Goal: Task Accomplishment & Management: Use online tool/utility

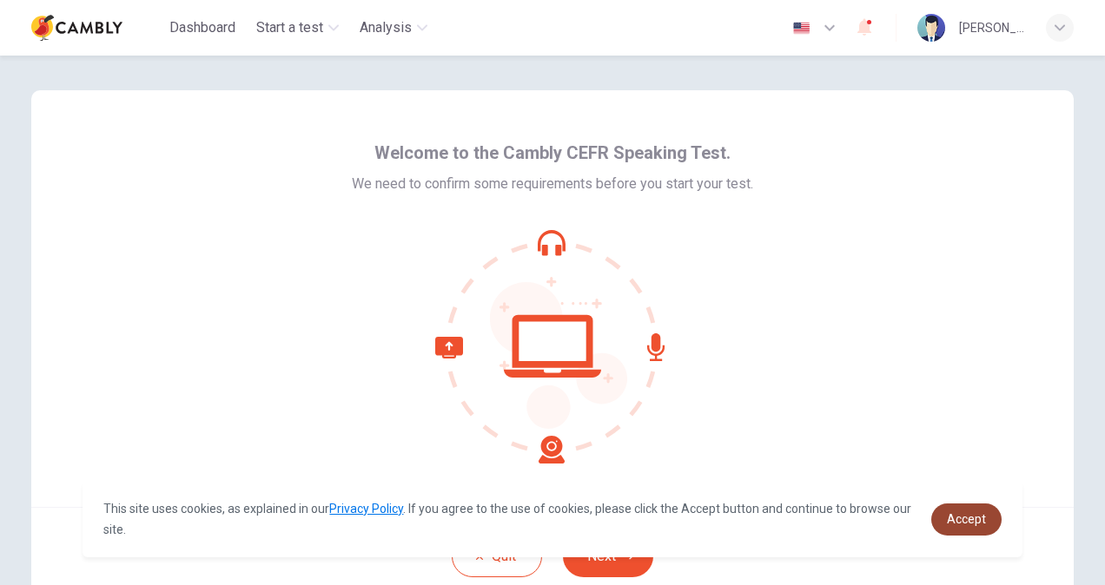
click at [954, 512] on span "Accept" at bounding box center [966, 519] width 39 height 14
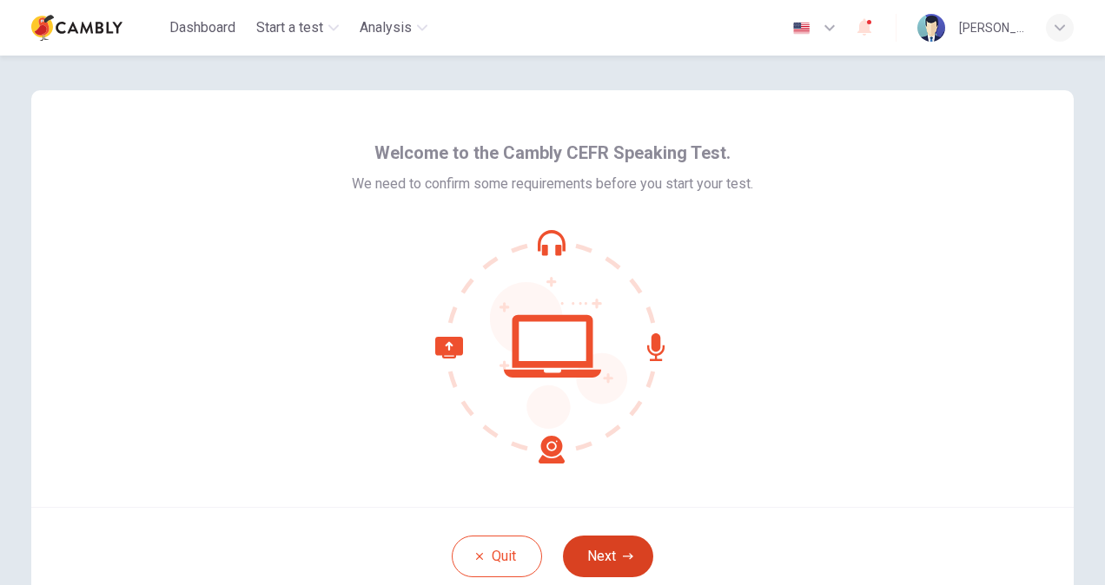
click at [622, 545] on button "Next" at bounding box center [608, 557] width 90 height 42
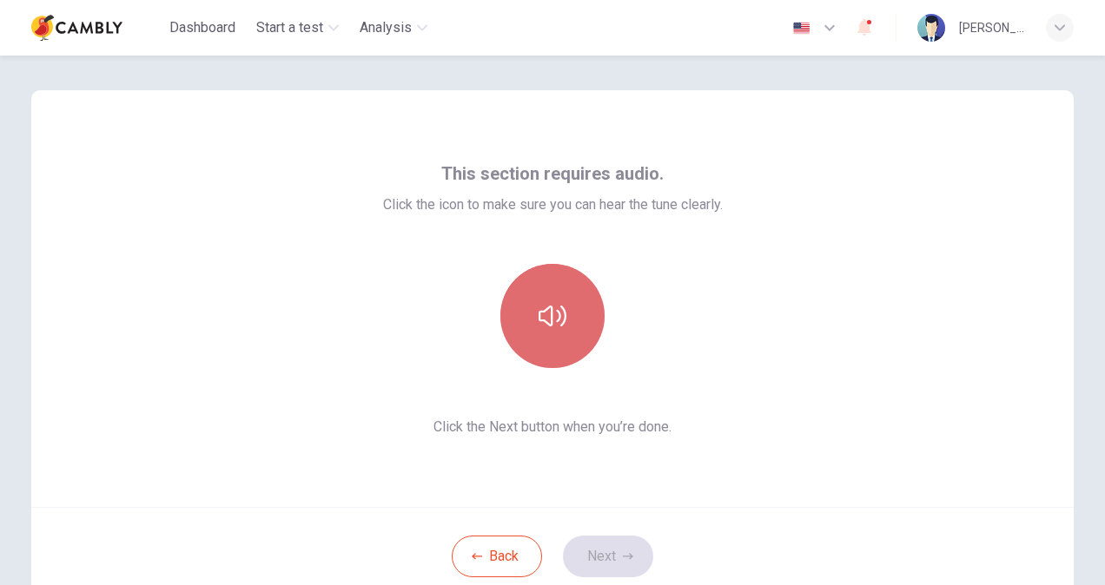
click at [551, 316] on icon "button" at bounding box center [552, 316] width 28 height 28
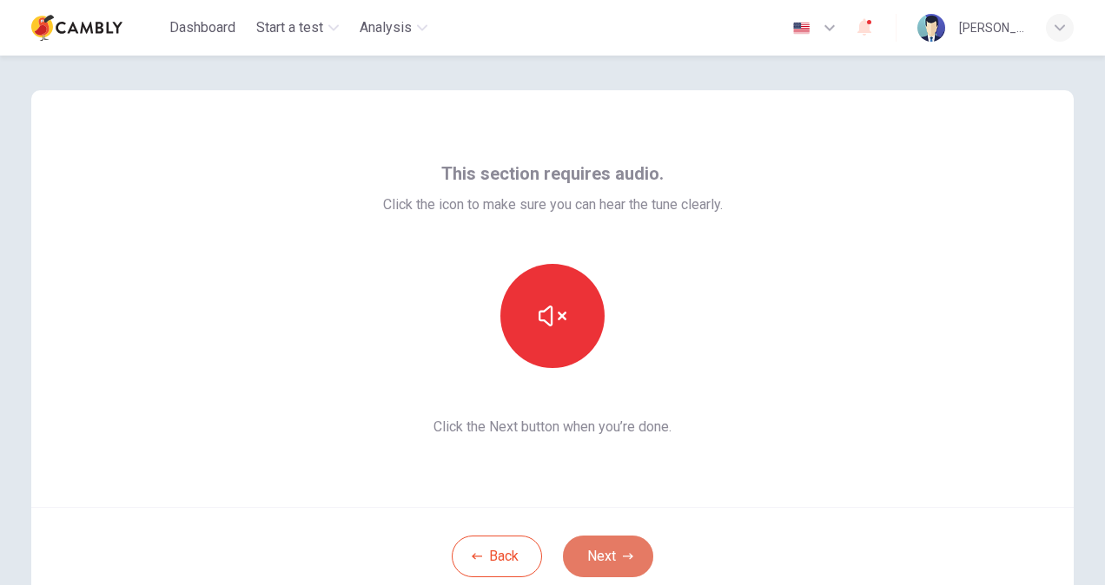
click at [615, 558] on button "Next" at bounding box center [608, 557] width 90 height 42
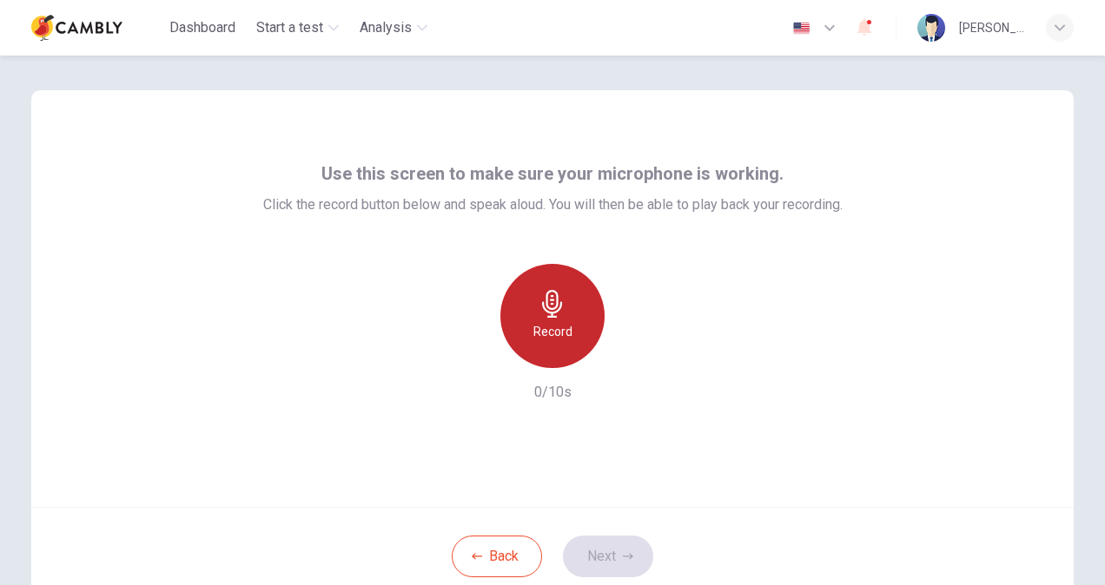
click at [573, 361] on div "Record" at bounding box center [552, 316] width 104 height 104
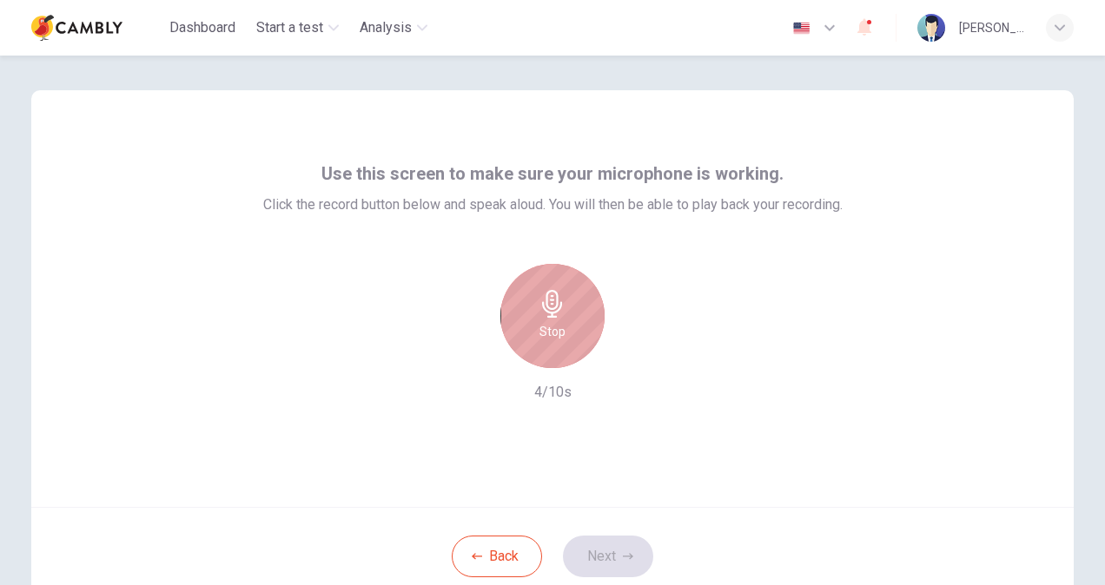
click at [558, 346] on div "Stop" at bounding box center [552, 316] width 104 height 104
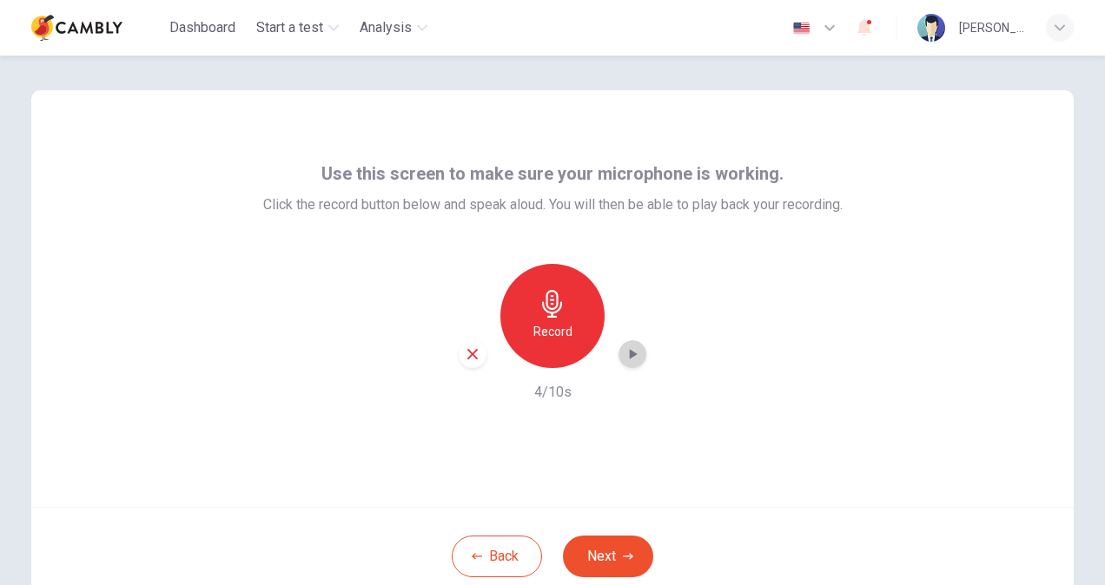
click at [630, 356] on icon "button" at bounding box center [634, 354] width 8 height 10
click at [634, 567] on button "Next" at bounding box center [608, 557] width 90 height 42
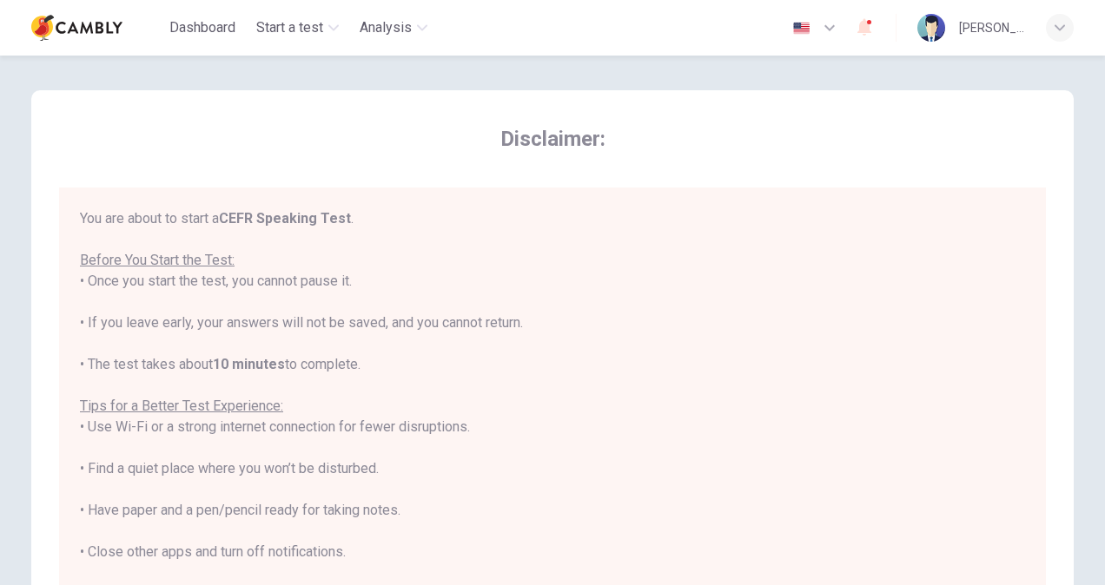
click at [330, 289] on div "You are about to start a CEFR Speaking Test . Before You Start the Test: • Once…" at bounding box center [552, 447] width 945 height 479
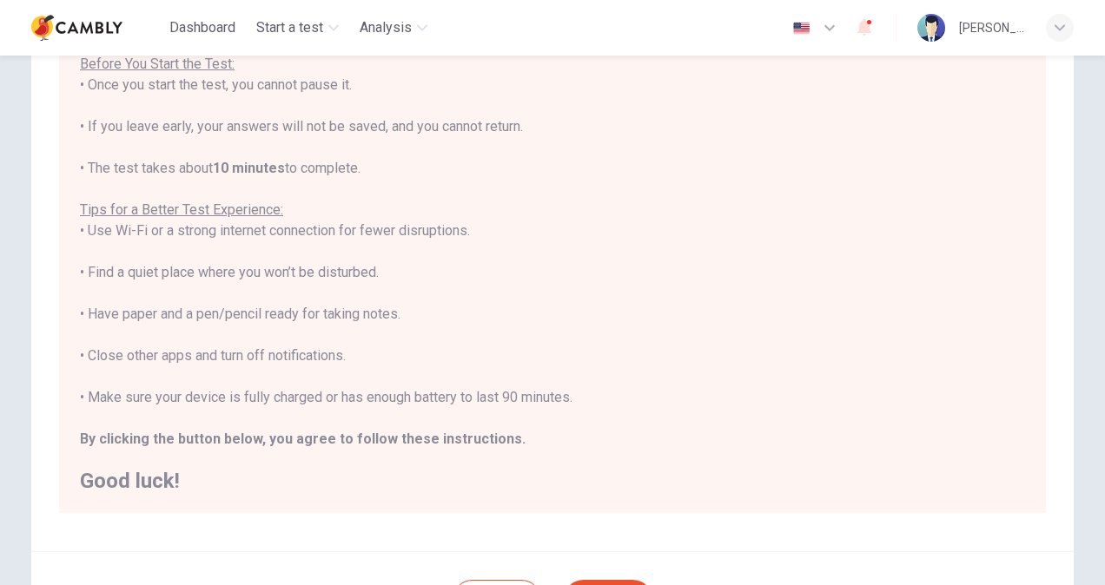
scroll to position [19, 0]
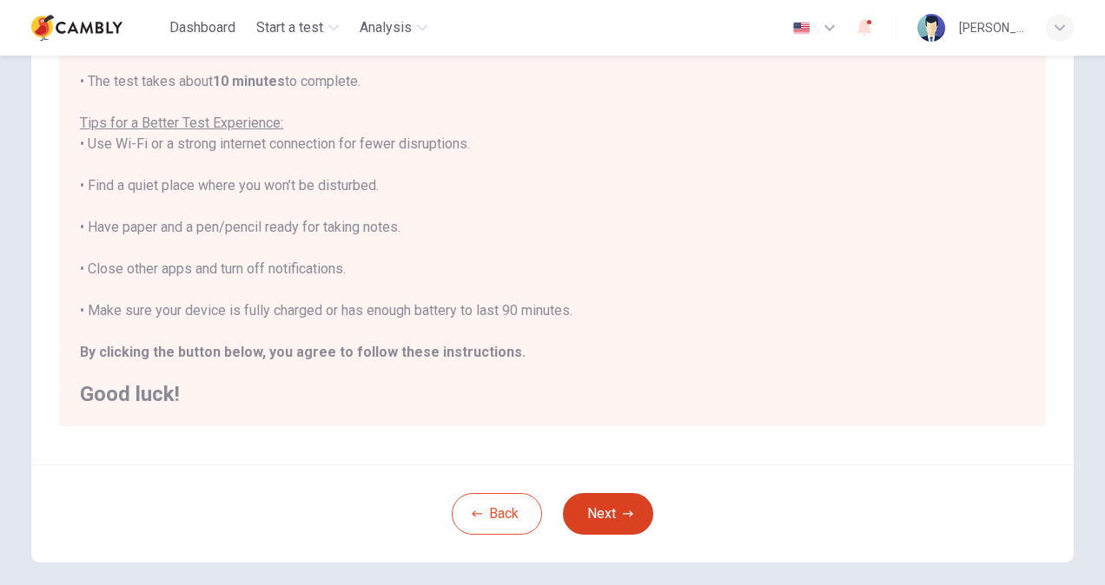
click at [617, 505] on button "Next" at bounding box center [608, 514] width 90 height 42
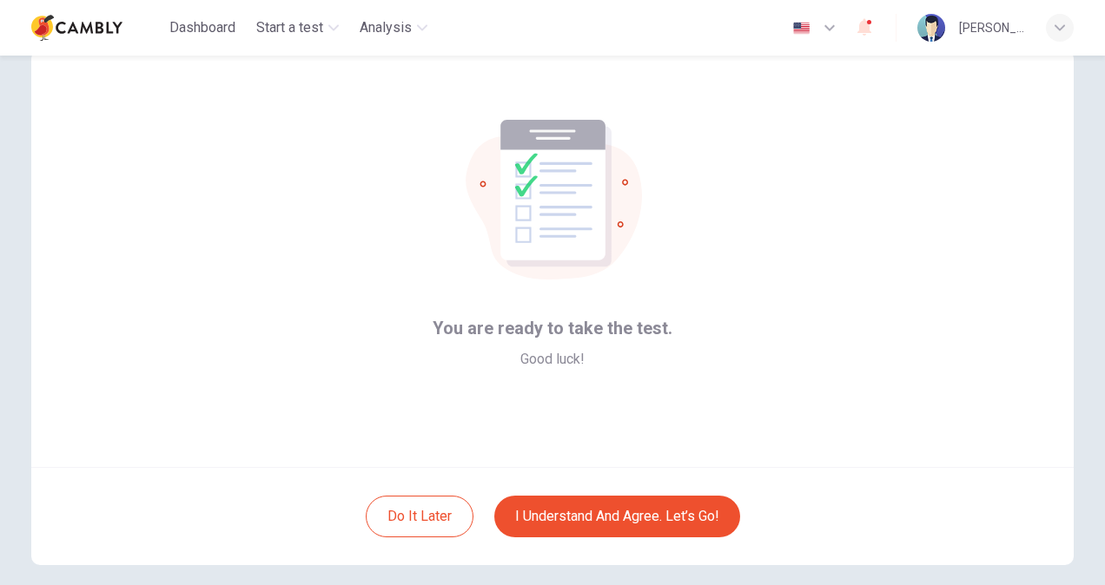
scroll to position [36, 0]
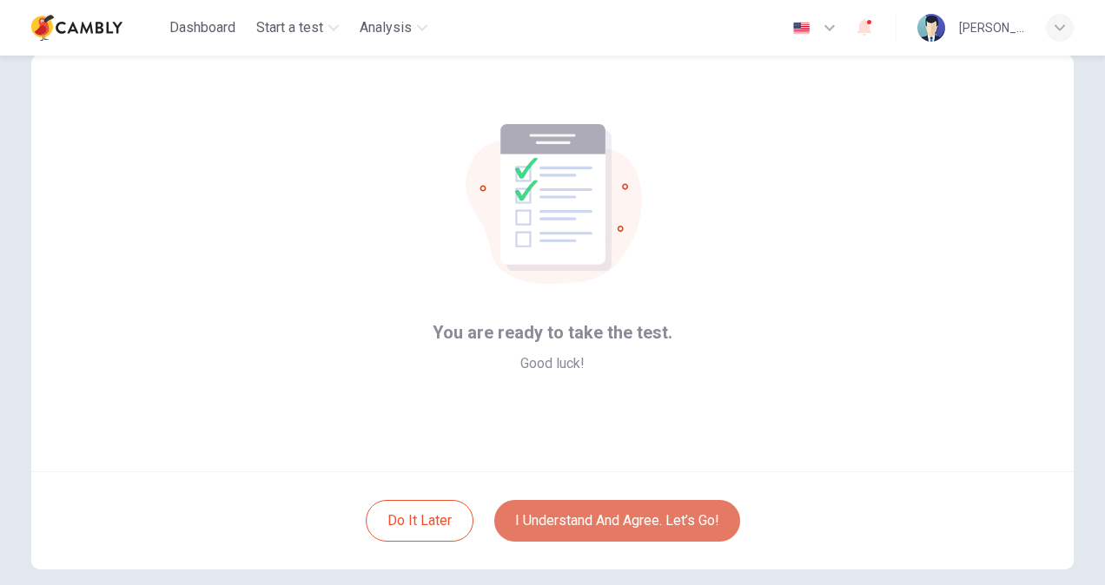
click at [583, 535] on button "I understand and agree. Let’s go!" at bounding box center [617, 521] width 246 height 42
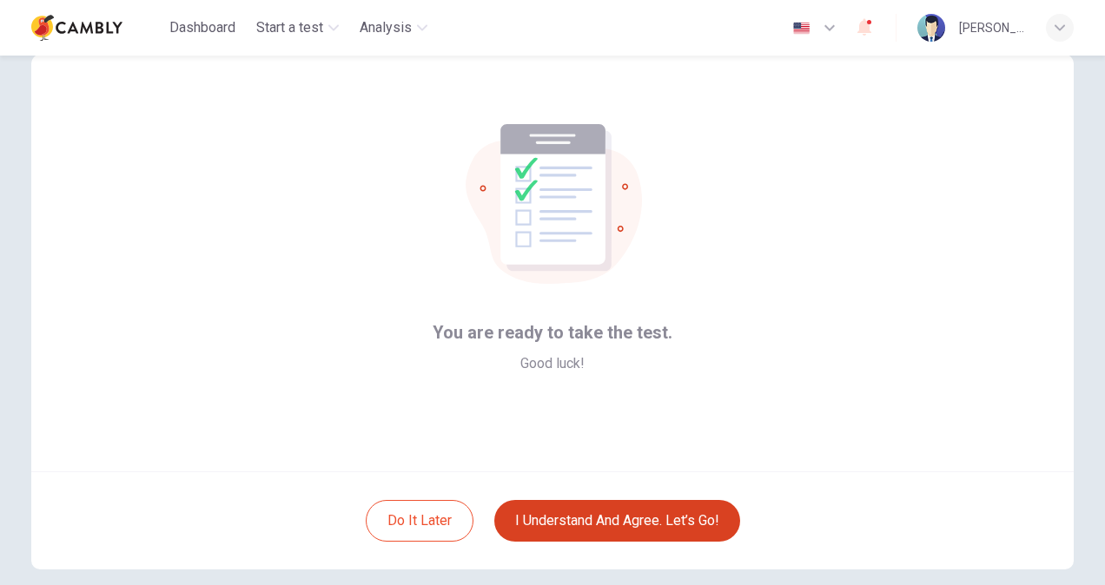
click at [598, 524] on button "I understand and agree. Let’s go!" at bounding box center [617, 521] width 246 height 42
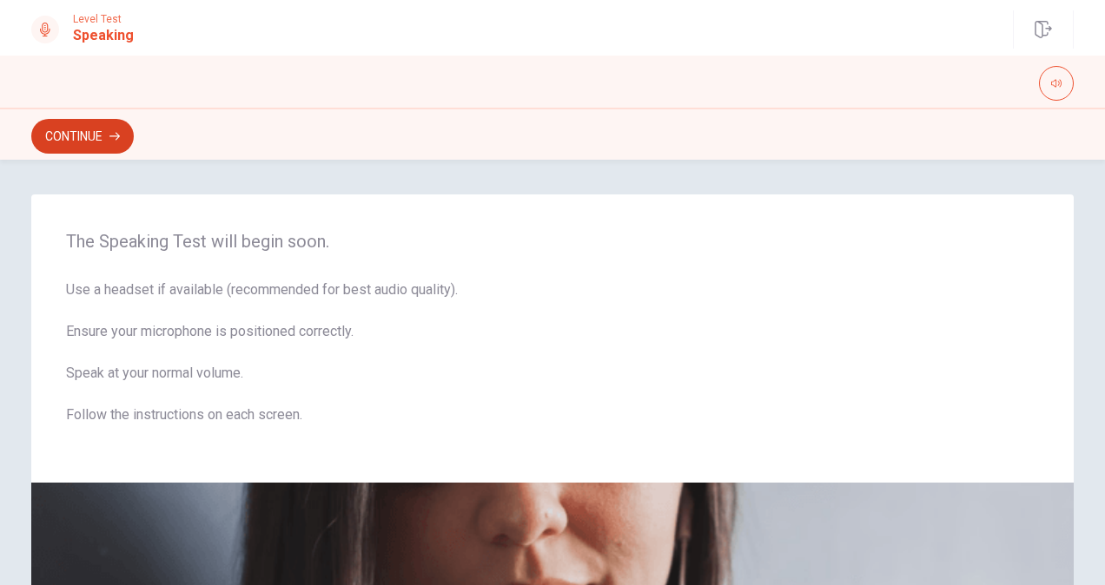
click at [102, 129] on button "Continue" at bounding box center [82, 136] width 102 height 35
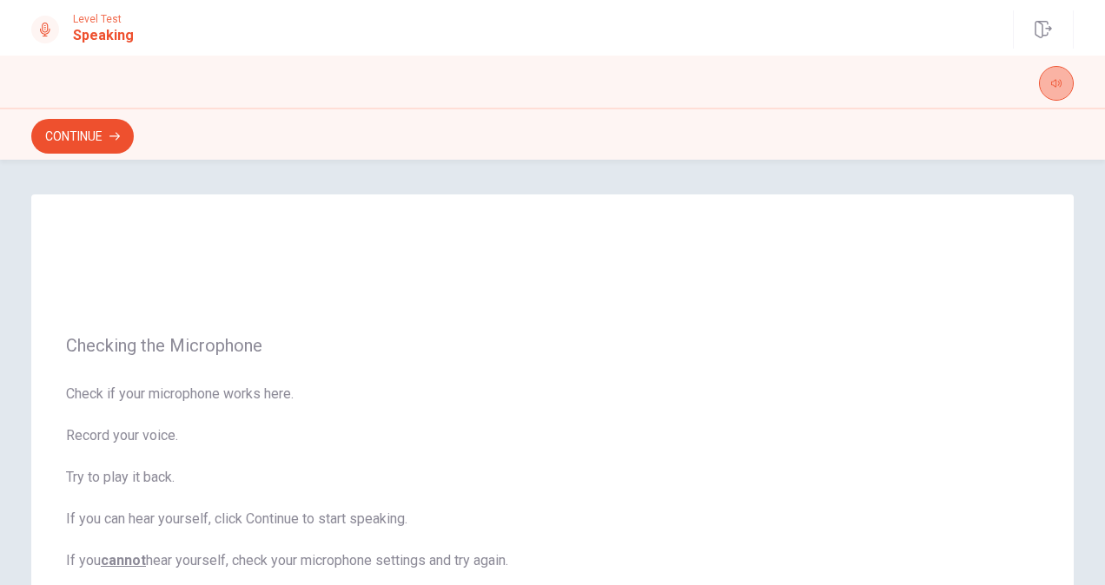
click at [1044, 83] on button "button" at bounding box center [1056, 83] width 35 height 35
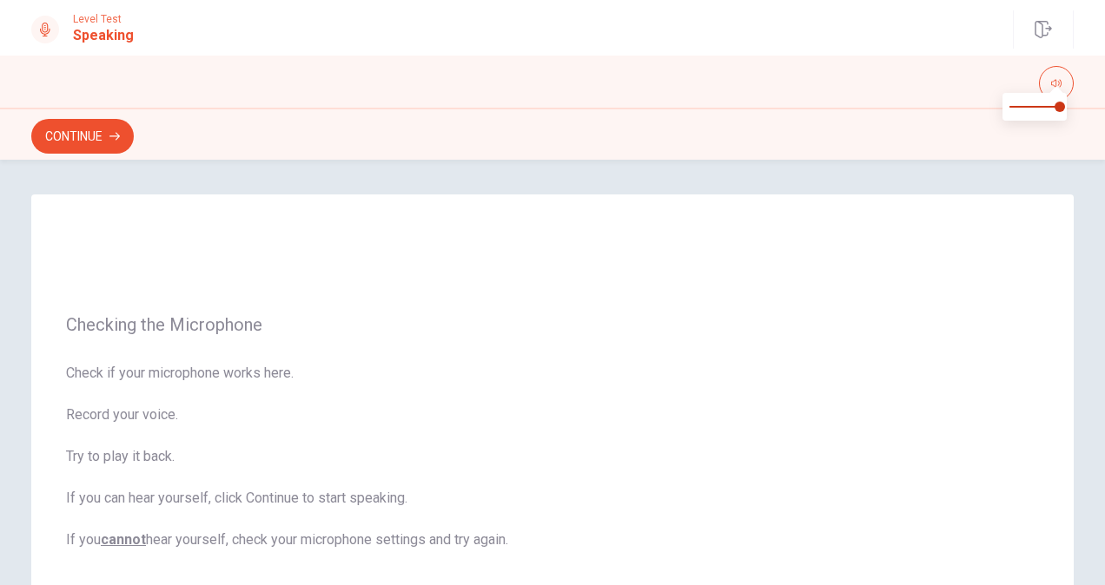
click at [1054, 85] on span at bounding box center [1056, 88] width 14 height 10
click at [676, 241] on div "Checking the Microphone Check if your microphone works here. Record your voice.…" at bounding box center [552, 433] width 1042 height 476
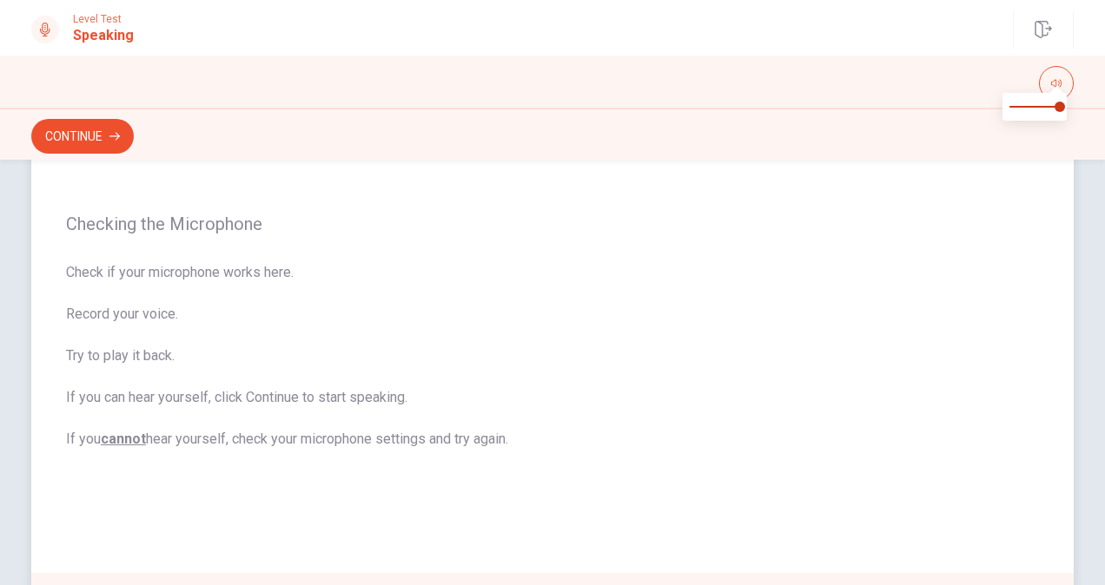
scroll to position [108, 0]
click at [622, 530] on div "Checking the Microphone Check if your microphone works here. Record your voice.…" at bounding box center [552, 328] width 1042 height 483
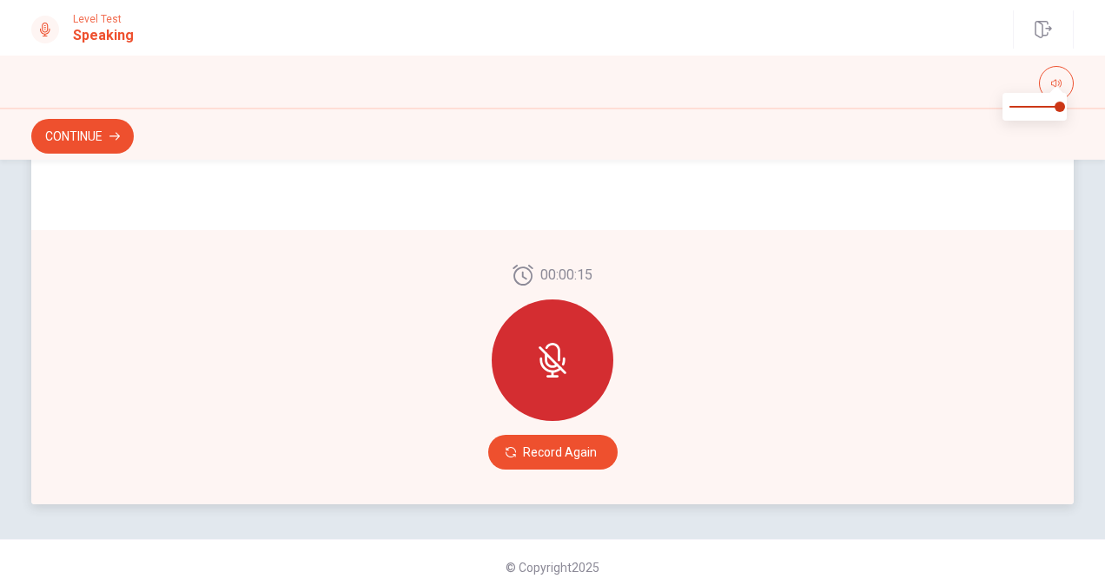
scroll to position [446, 0]
click at [537, 372] on icon at bounding box center [552, 362] width 35 height 35
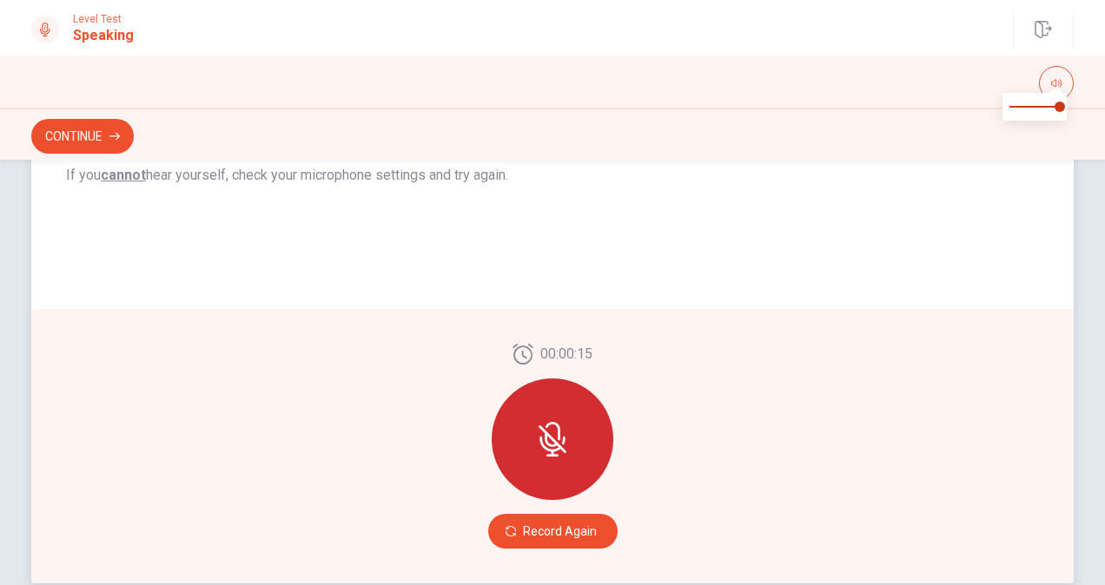
scroll to position [369, 0]
click at [554, 535] on button "Record Again" at bounding box center [552, 530] width 129 height 35
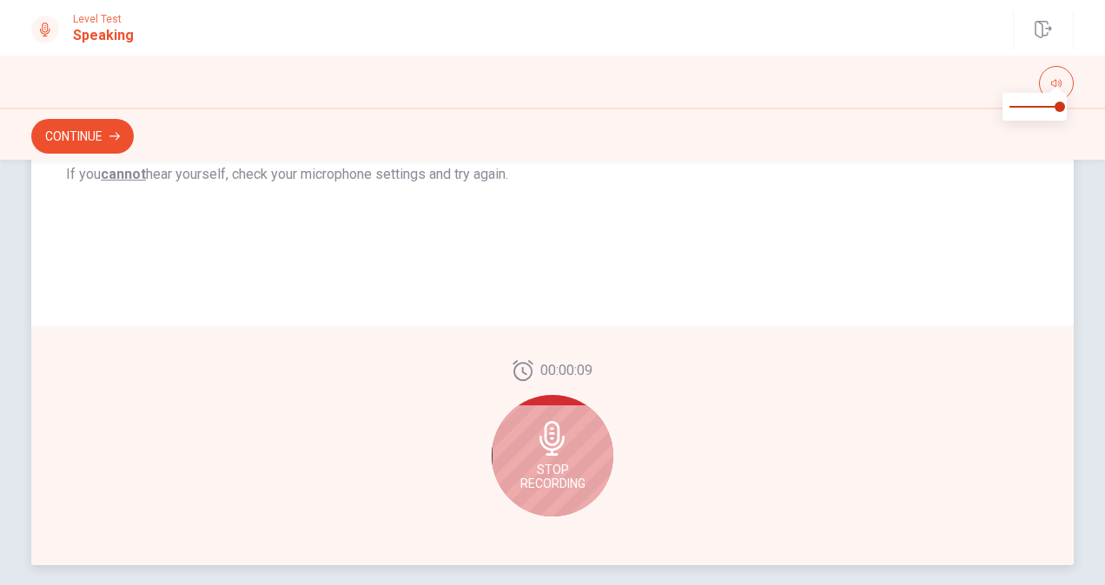
click at [566, 460] on div "Stop Recording" at bounding box center [553, 456] width 122 height 122
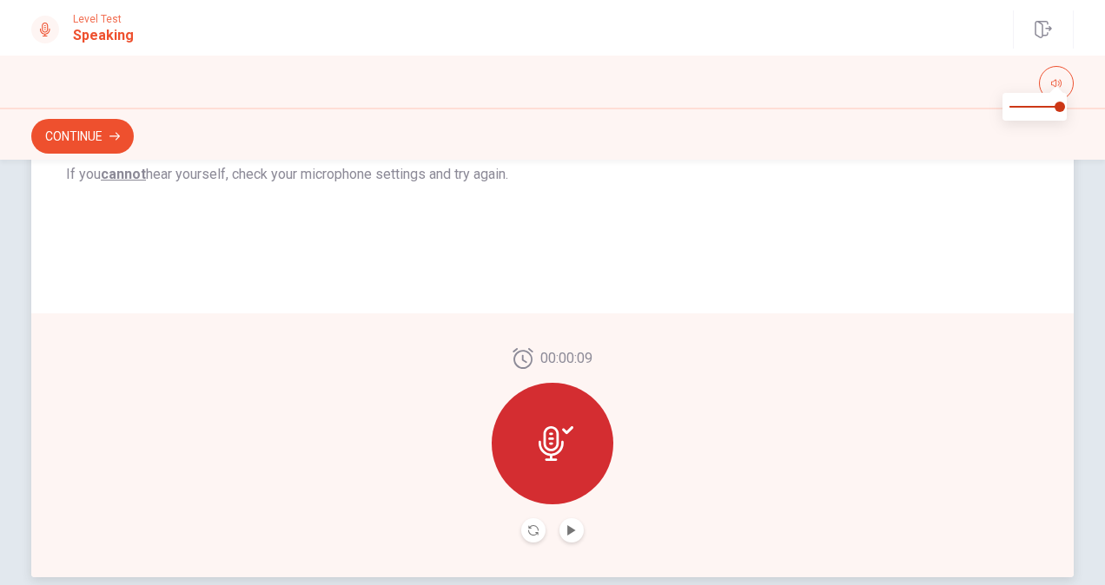
click at [572, 537] on button "Play Audio" at bounding box center [571, 530] width 24 height 24
type input "***"
click at [1040, 109] on span at bounding box center [1034, 107] width 50 height 24
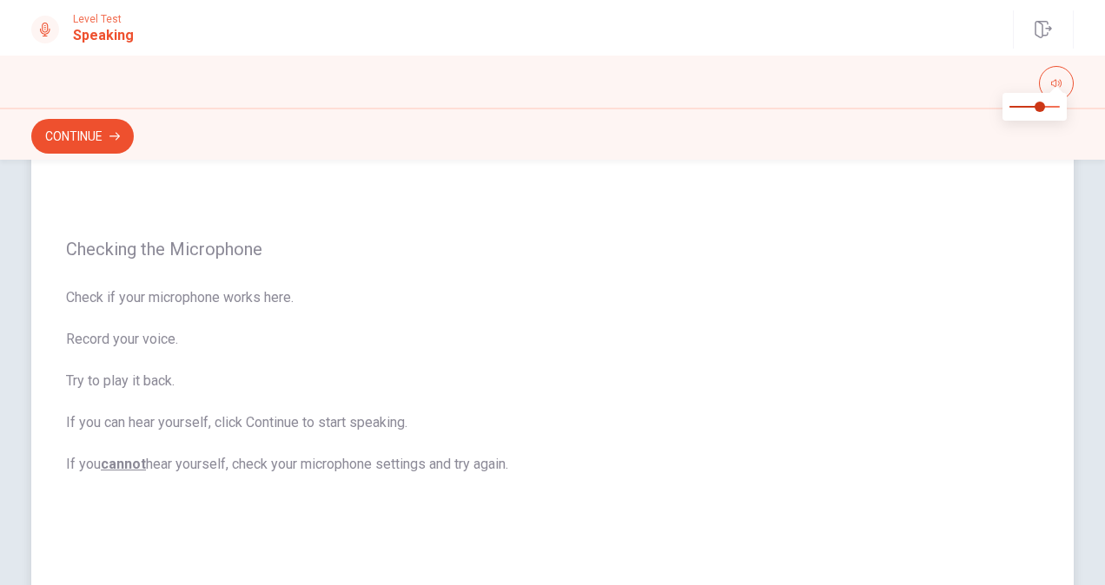
scroll to position [49, 0]
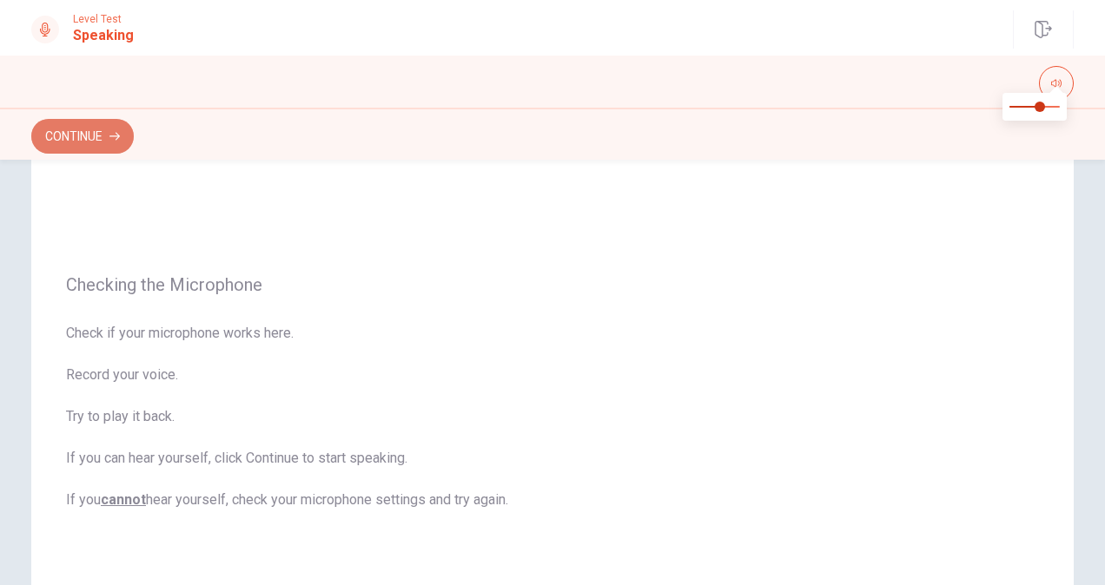
click at [100, 136] on button "Continue" at bounding box center [82, 136] width 102 height 35
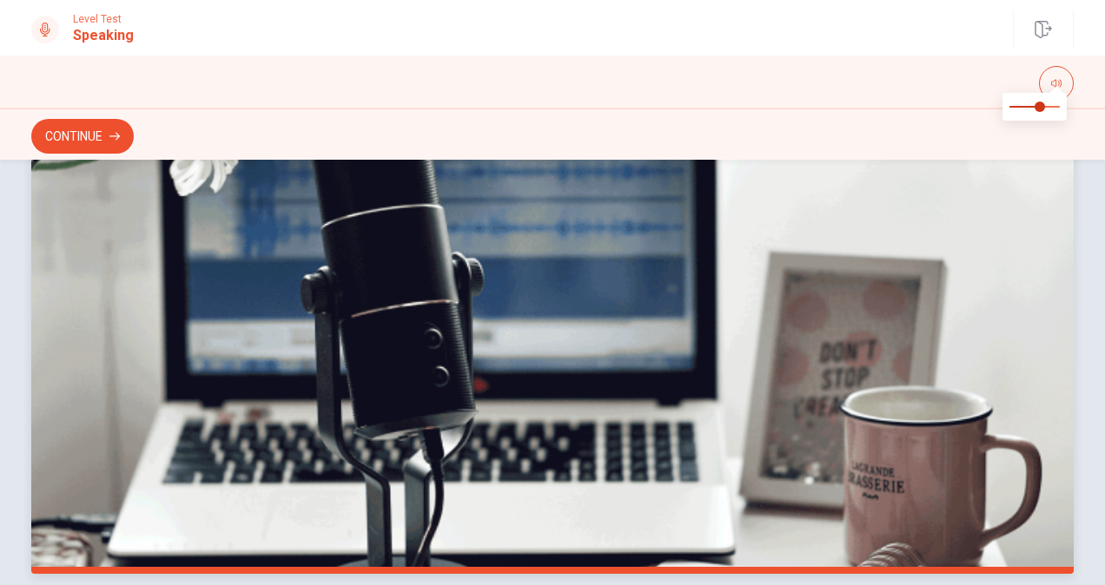
scroll to position [376, 0]
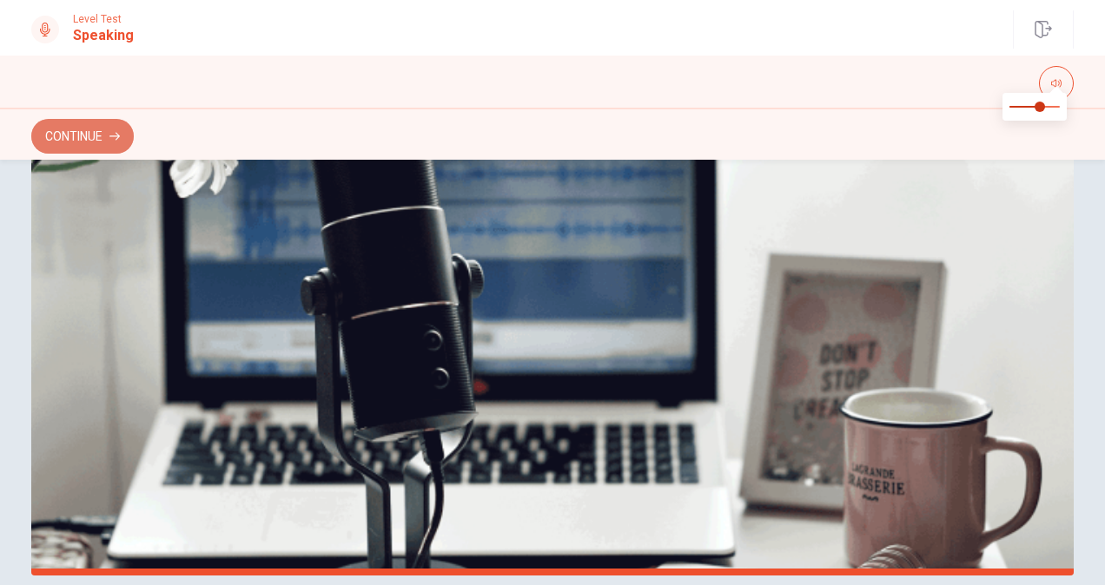
click at [68, 135] on button "Continue" at bounding box center [82, 136] width 102 height 35
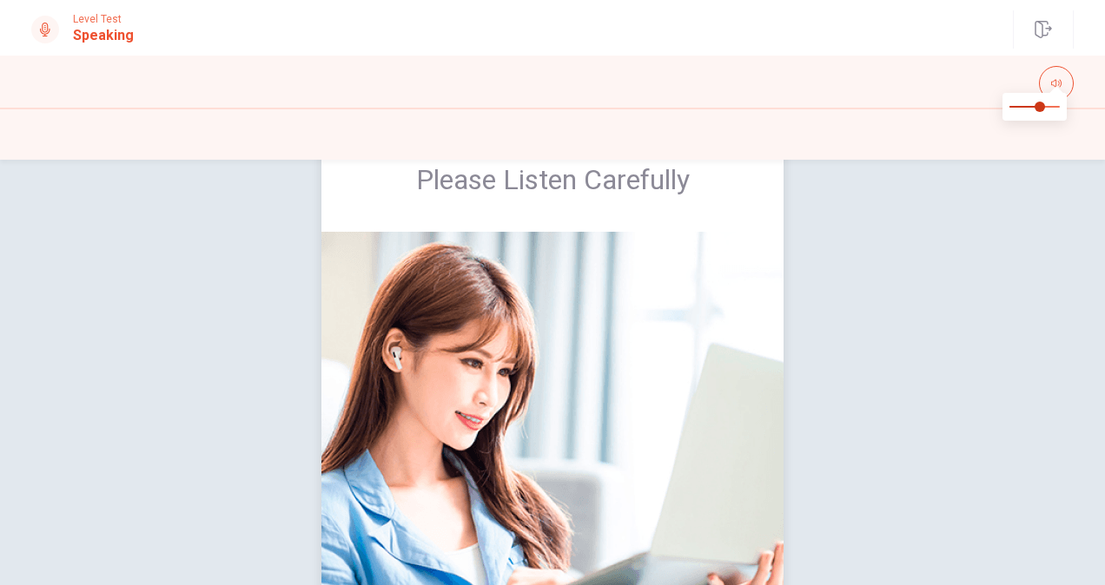
scroll to position [60, 0]
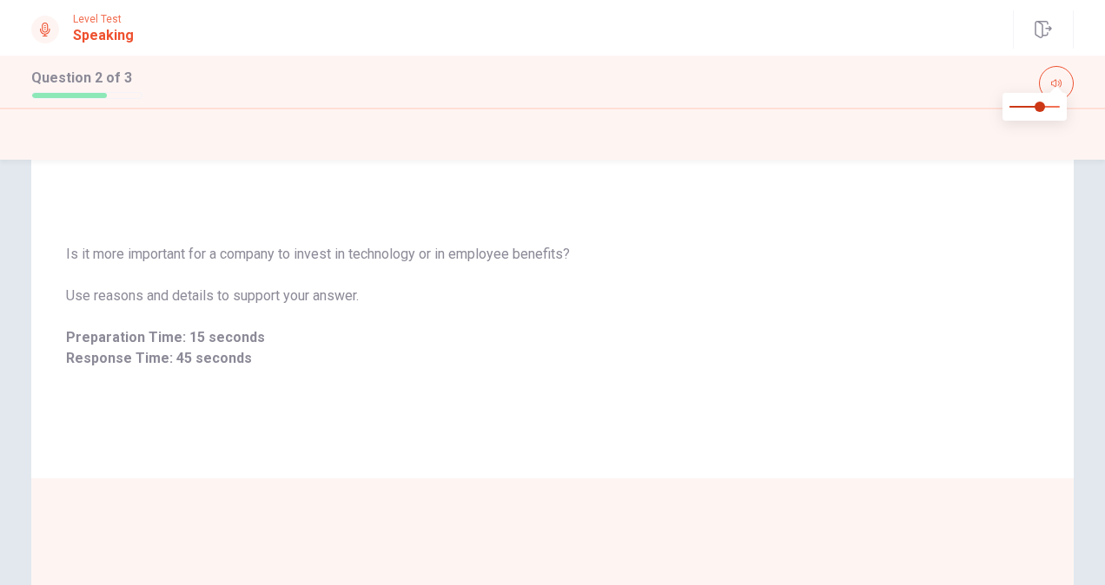
click at [42, 25] on icon at bounding box center [45, 30] width 14 height 14
click at [273, 234] on div "Is it more important for a company to invest in technology or in employee benef…" at bounding box center [552, 306] width 1042 height 167
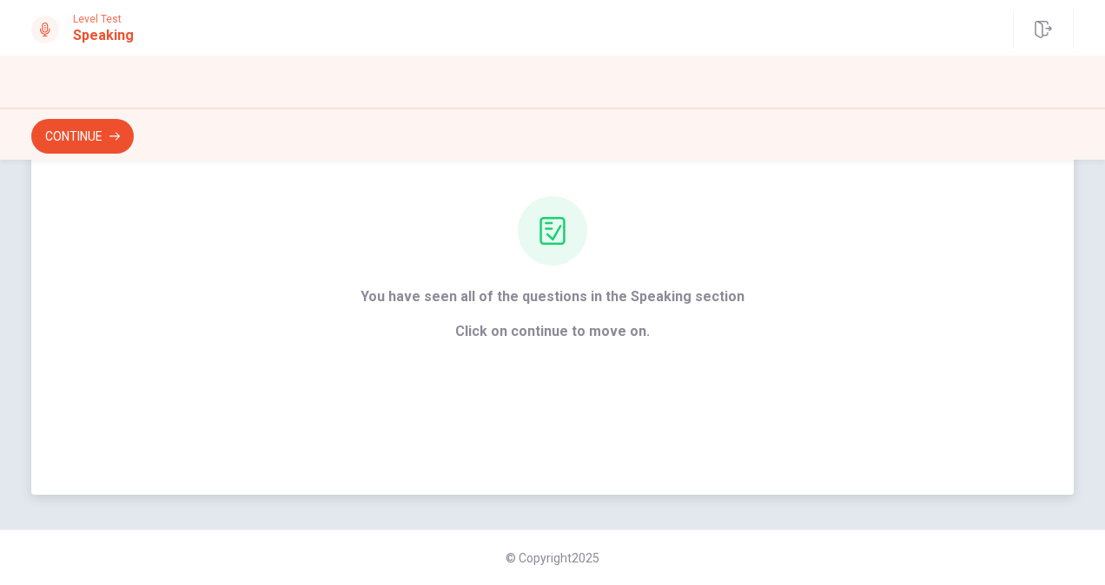
scroll to position [0, 0]
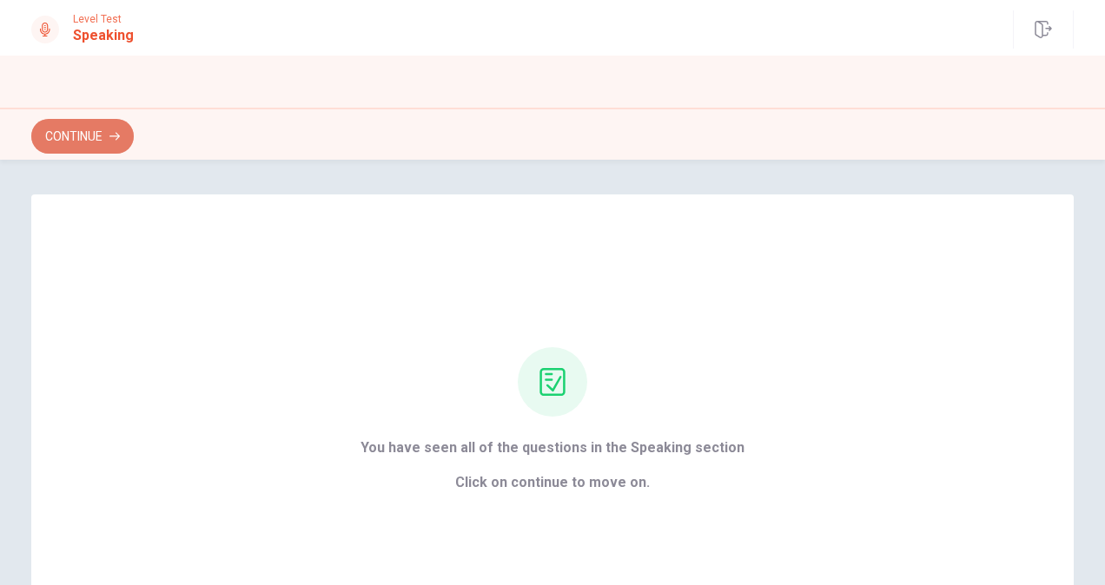
click at [70, 134] on button "Continue" at bounding box center [82, 136] width 102 height 35
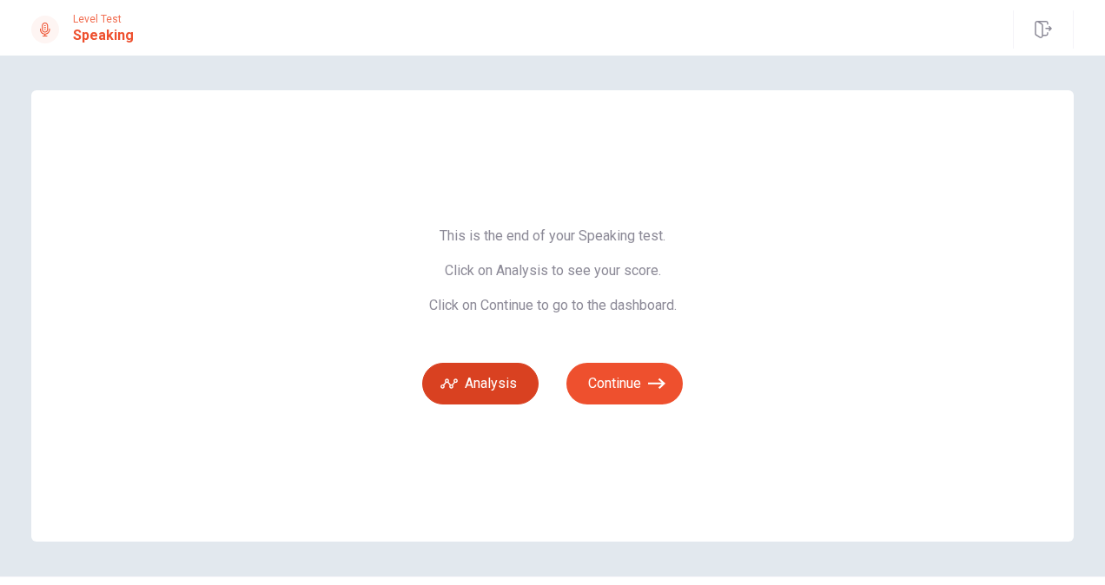
click at [513, 386] on button "Analysis" at bounding box center [480, 384] width 116 height 42
